Goal: Task Accomplishment & Management: Complete application form

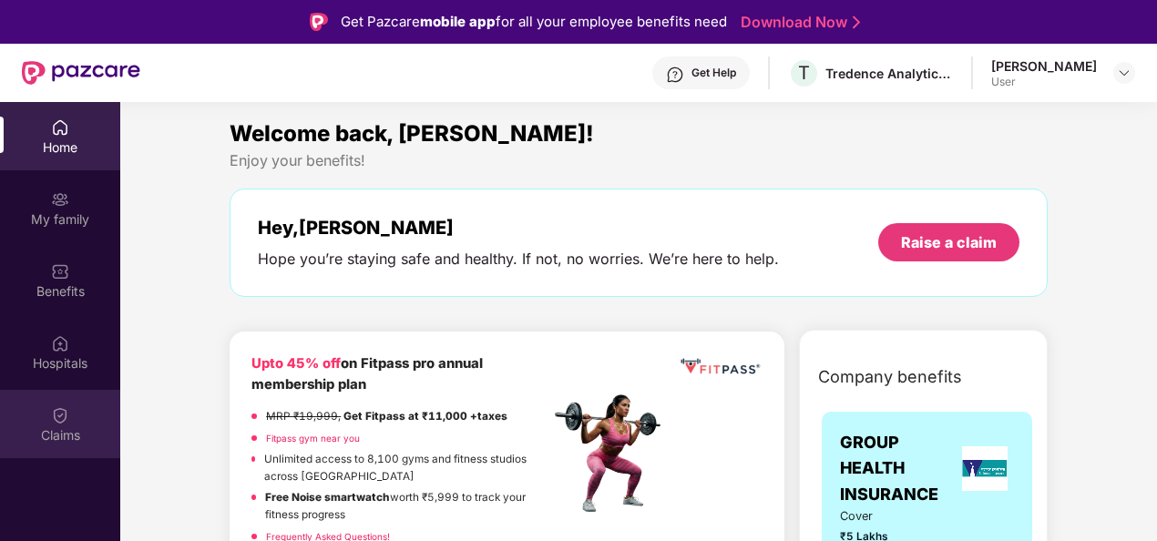
click at [62, 416] on img at bounding box center [60, 415] width 18 height 18
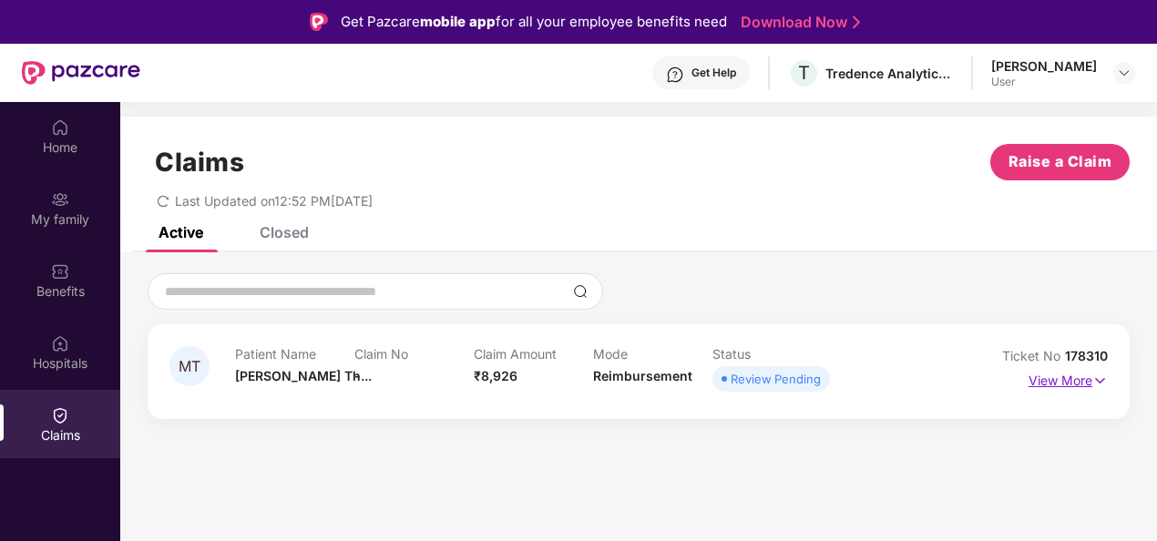
click at [1048, 388] on p "View More" at bounding box center [1068, 378] width 79 height 25
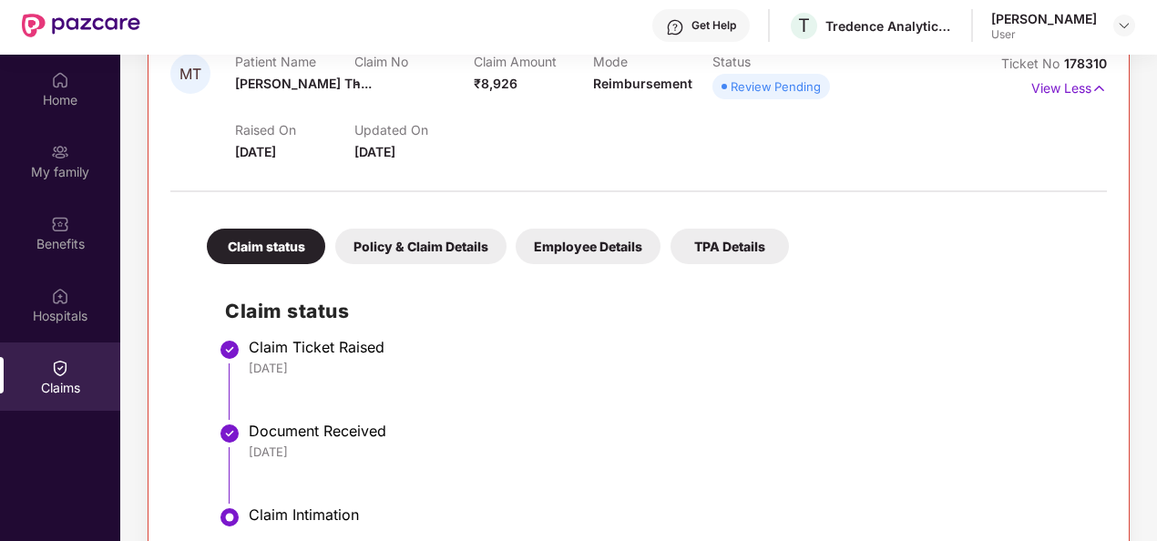
scroll to position [102, 0]
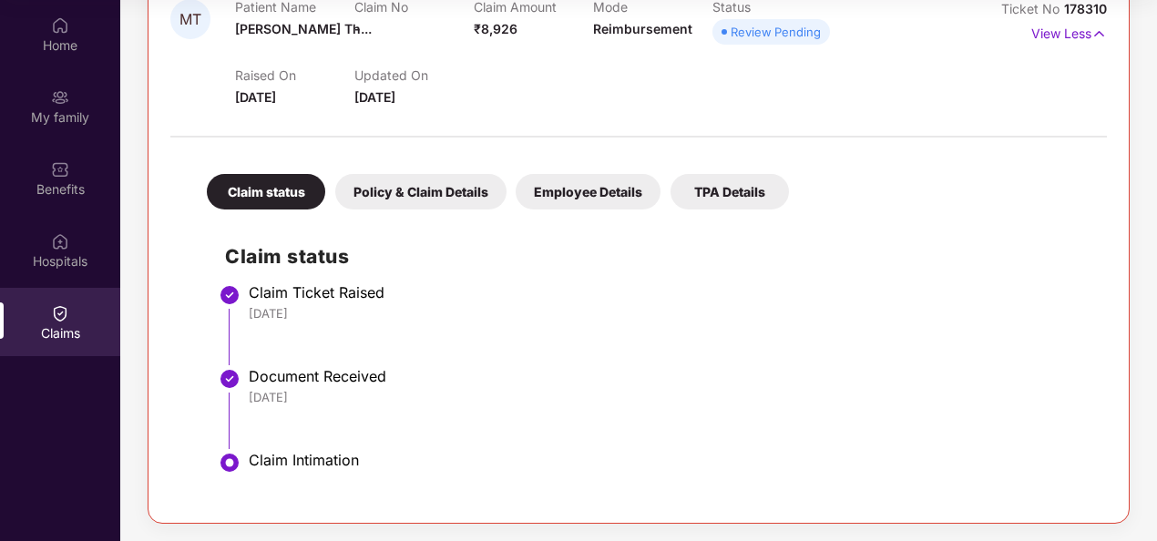
click at [747, 197] on div "TPA Details" at bounding box center [730, 192] width 118 height 36
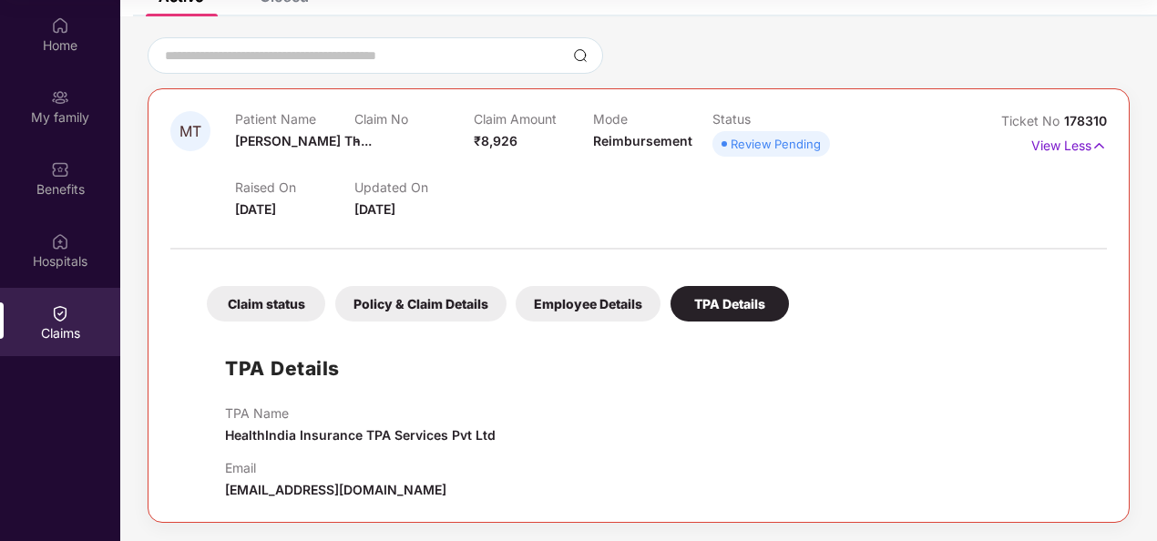
scroll to position [133, 0]
click at [572, 313] on div "Employee Details" at bounding box center [588, 305] width 145 height 36
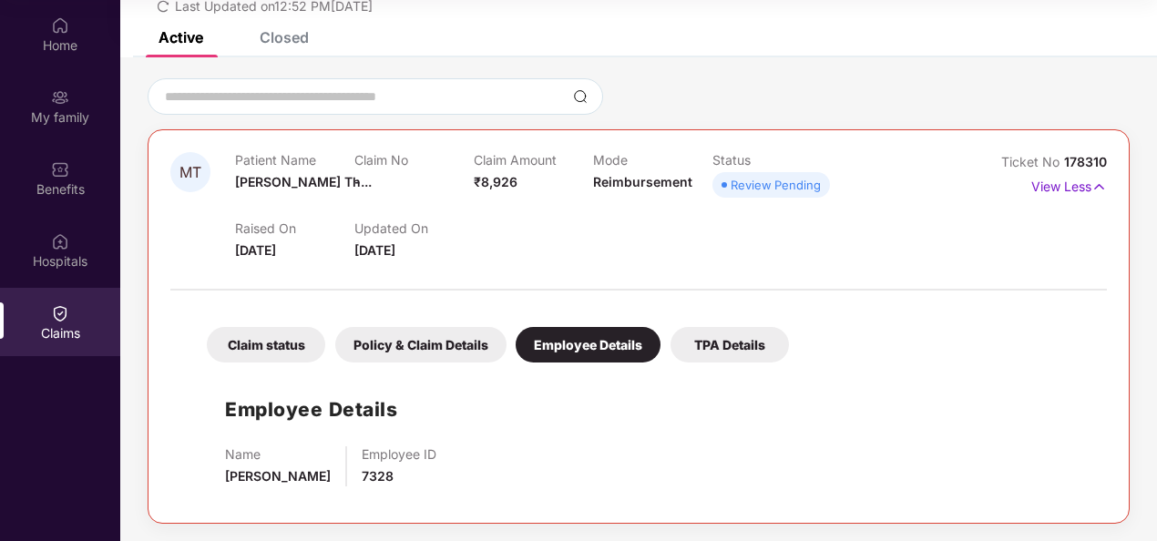
click at [441, 340] on div "Policy & Claim Details" at bounding box center [420, 345] width 171 height 36
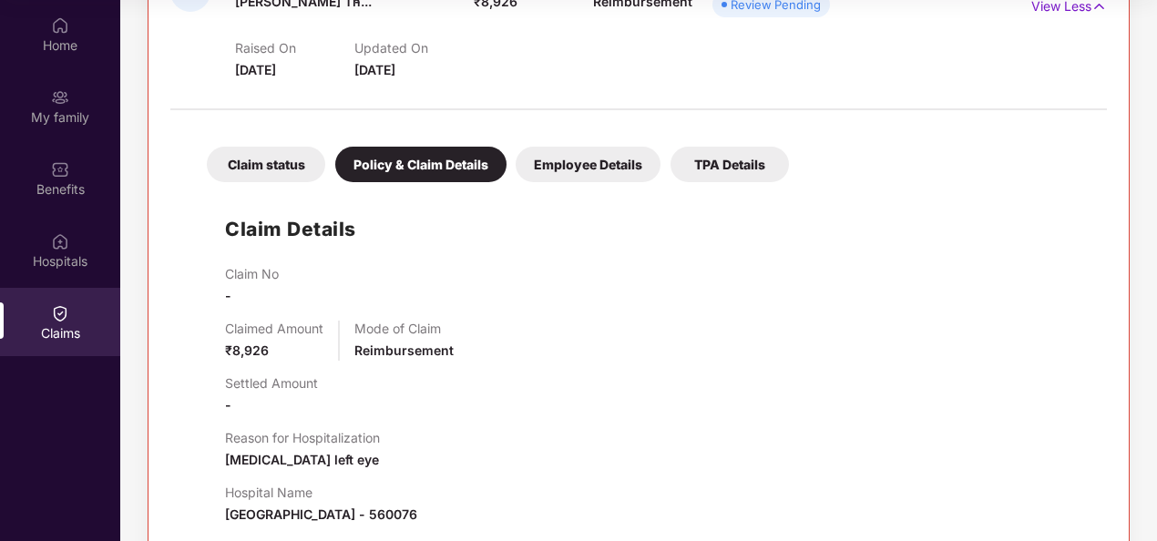
scroll to position [0, 0]
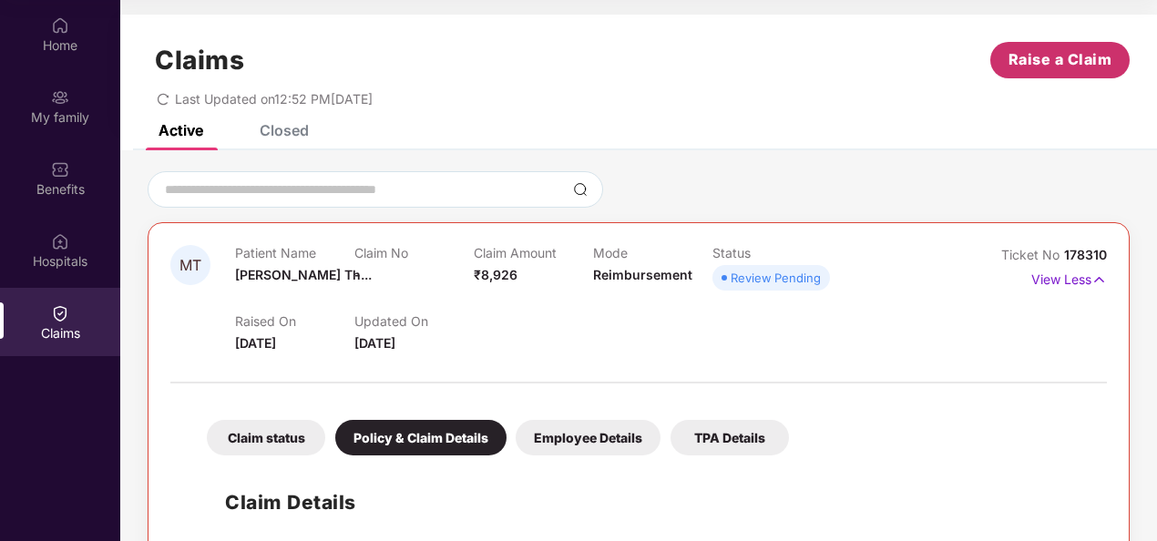
click at [1031, 66] on span "Raise a Claim" at bounding box center [1060, 59] width 104 height 23
